Goal: Information Seeking & Learning: Learn about a topic

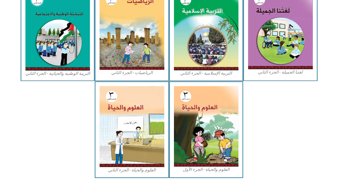
scroll to position [278, 0]
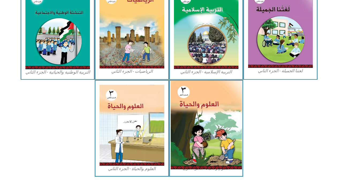
click at [189, 102] on img at bounding box center [205, 125] width 71 height 89
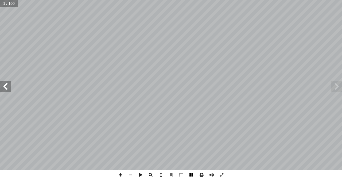
click at [192, 176] on span at bounding box center [191, 175] width 10 height 10
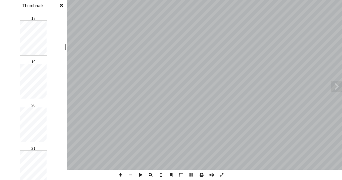
click at [70, 49] on div "العلوم والحيـاة ليف: أ ا ّ الت ُ فريق بو الرب أ ا ان د. [PERSON_NAME] أ ا . أ ا…" at bounding box center [171, 90] width 342 height 180
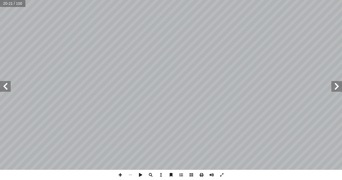
click at [6, 89] on span at bounding box center [5, 86] width 11 height 11
click at [3, 87] on span at bounding box center [5, 86] width 11 height 11
click at [120, 175] on span at bounding box center [120, 175] width 10 height 10
click at [131, 174] on span at bounding box center [130, 175] width 10 height 10
